Goal: Find specific page/section

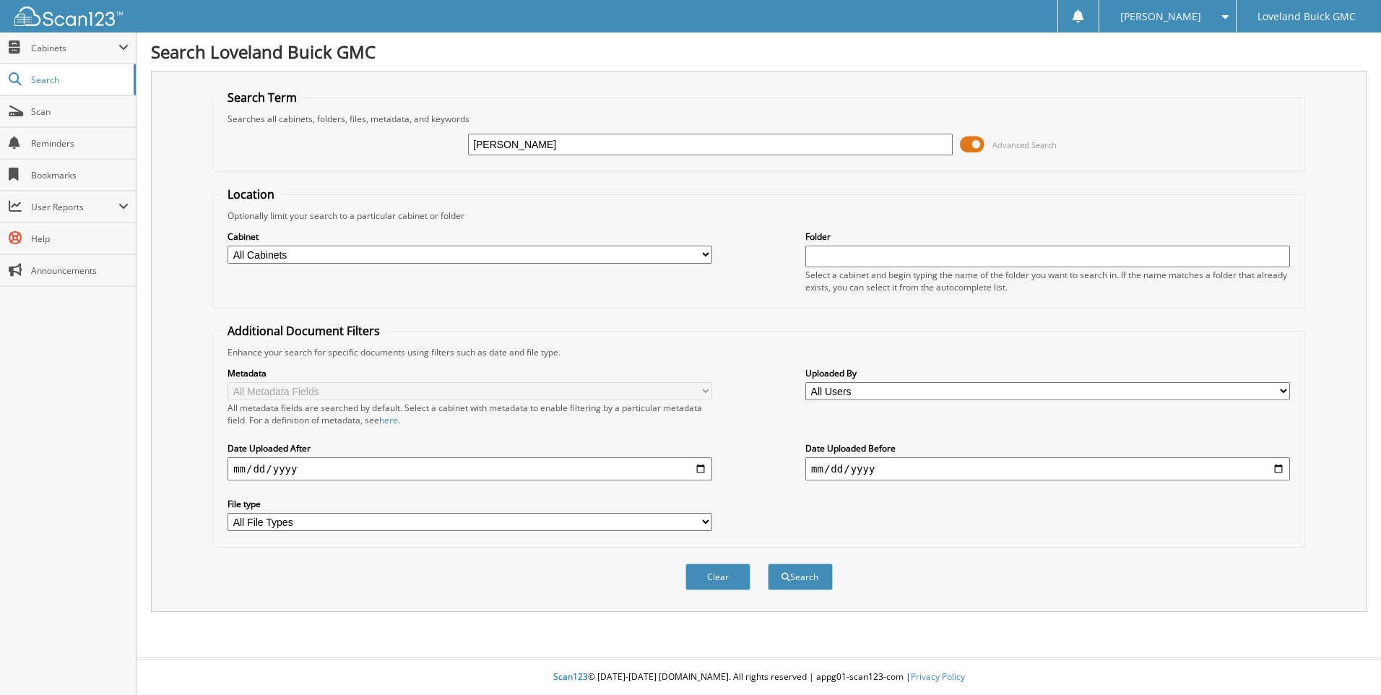
type input "[PERSON_NAME]"
click at [768, 564] on button "Search" at bounding box center [800, 577] width 65 height 27
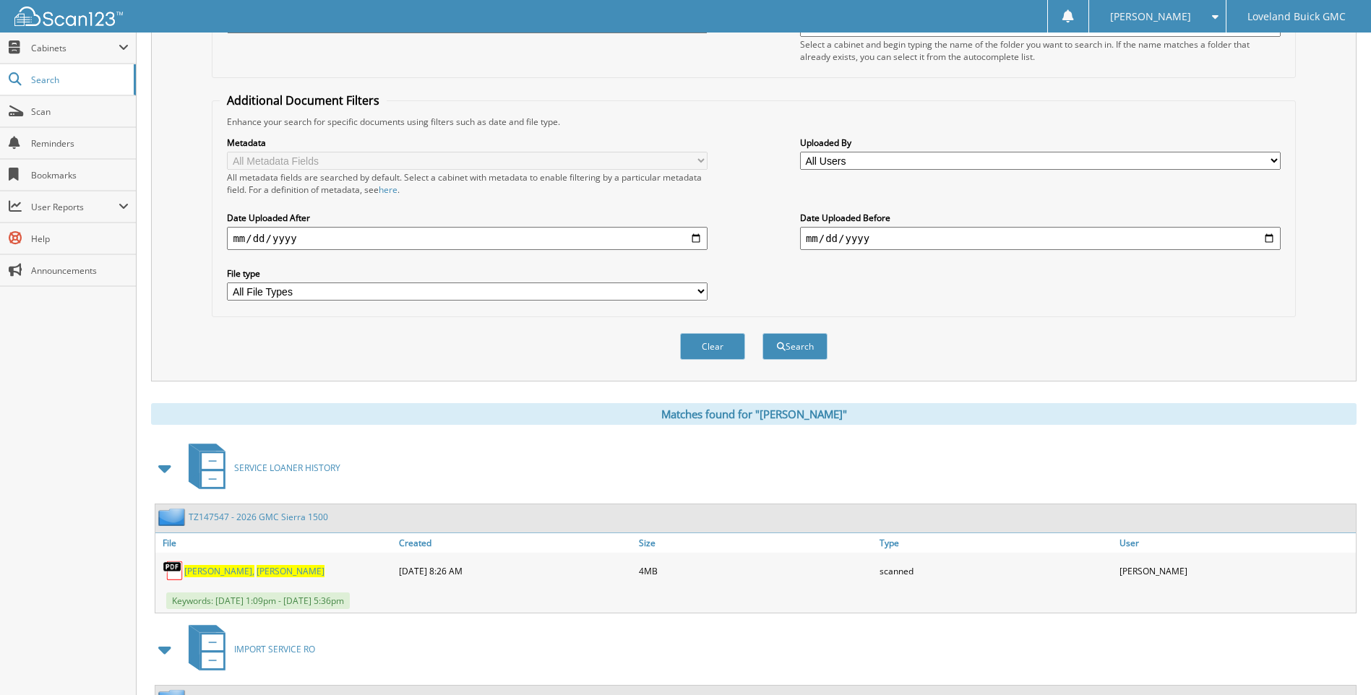
scroll to position [433, 0]
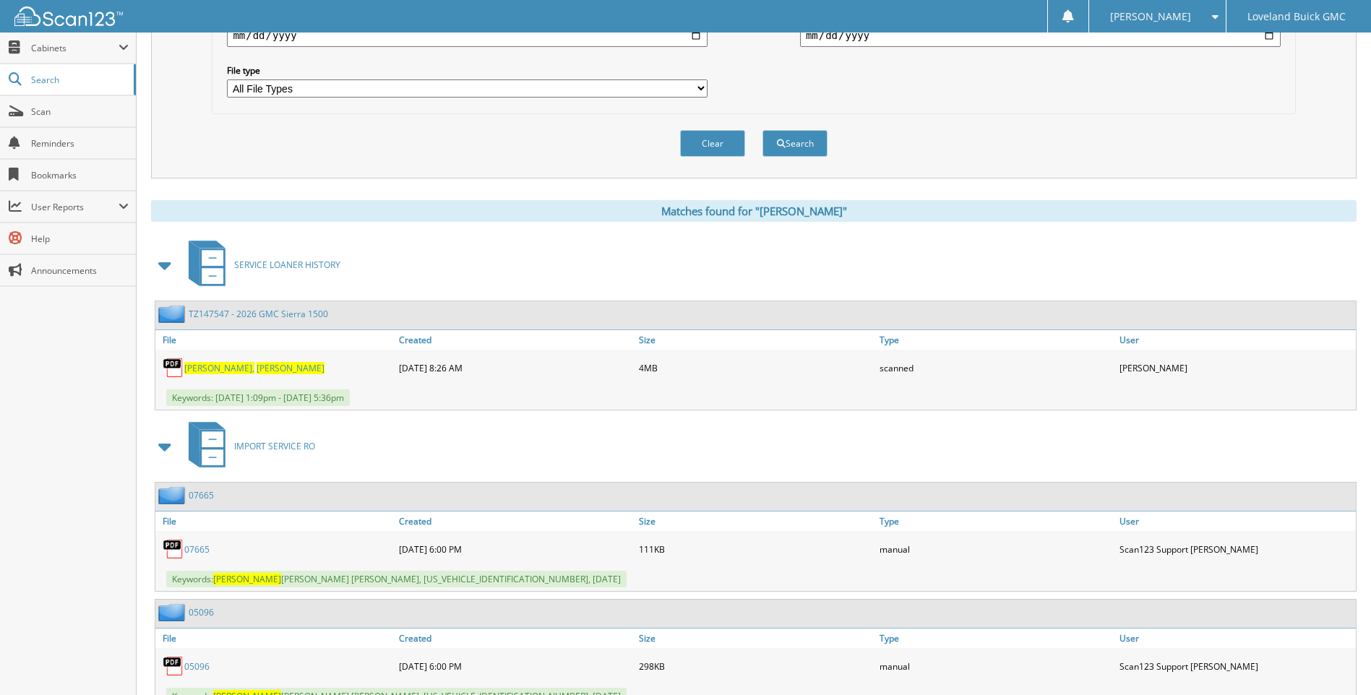
click at [207, 364] on link "[PERSON_NAME]" at bounding box center [254, 368] width 140 height 12
click at [46, 114] on span "Scan" at bounding box center [80, 111] width 98 height 12
